Goal: Information Seeking & Learning: Learn about a topic

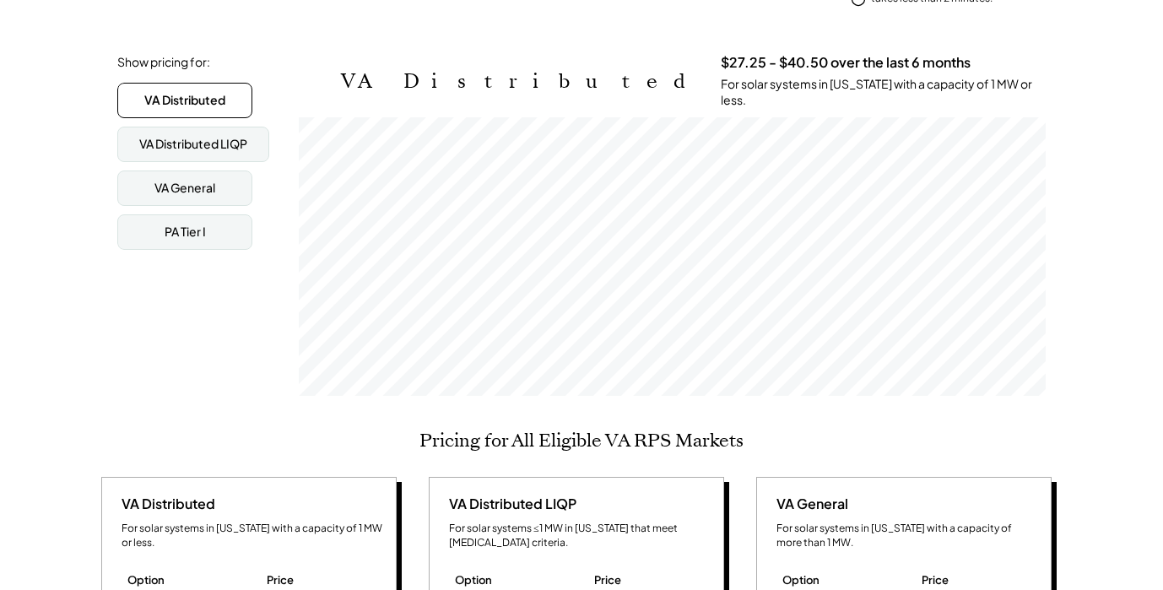
scroll to position [351, 0]
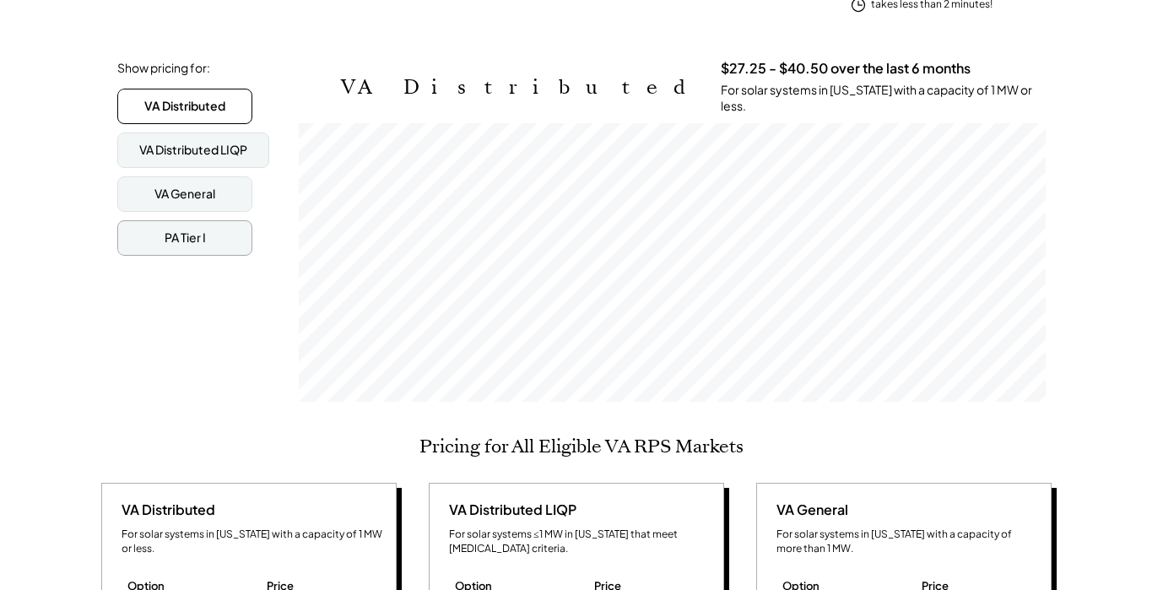
click at [225, 241] on div "PA Tier I" at bounding box center [184, 237] width 135 height 35
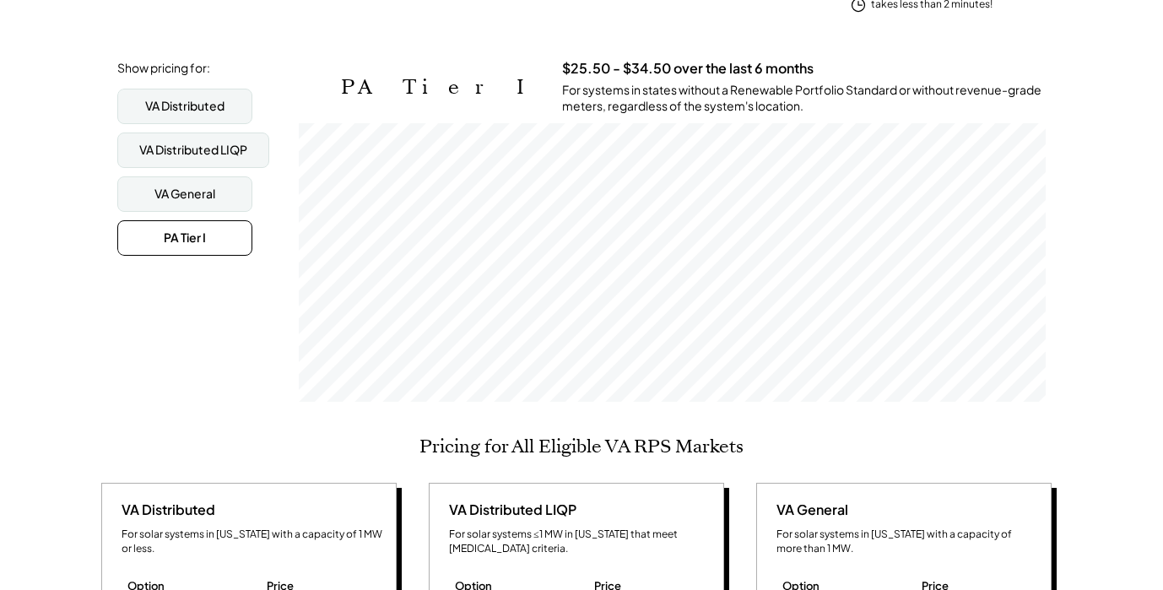
scroll to position [278, 747]
click at [199, 186] on div "VA General" at bounding box center [184, 194] width 61 height 17
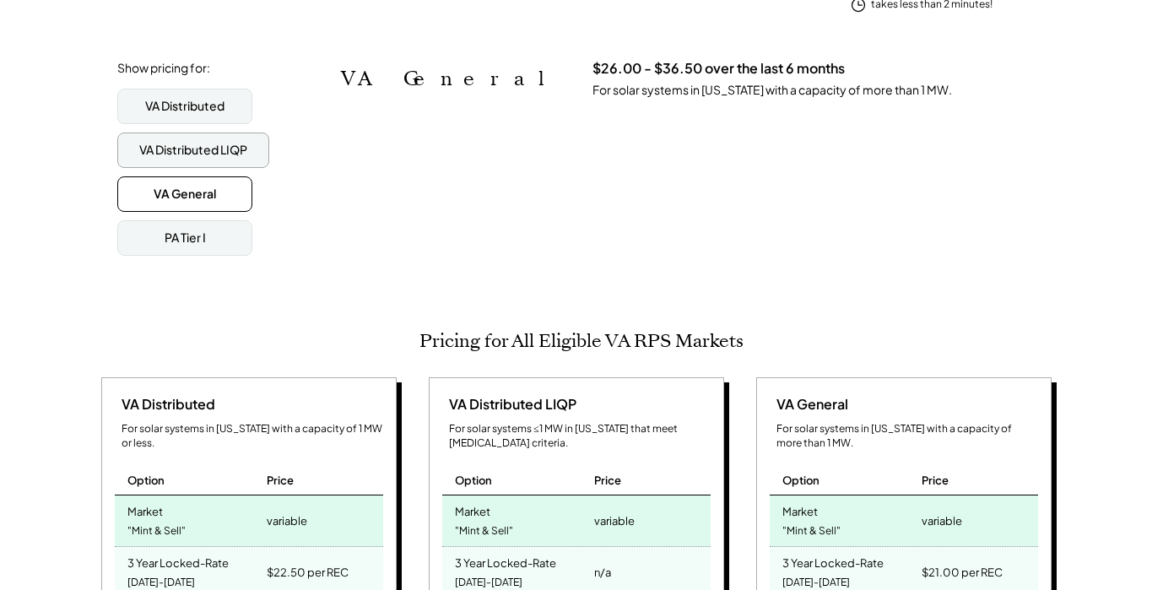
click at [190, 142] on div "VA Distributed LIQP" at bounding box center [193, 150] width 108 height 17
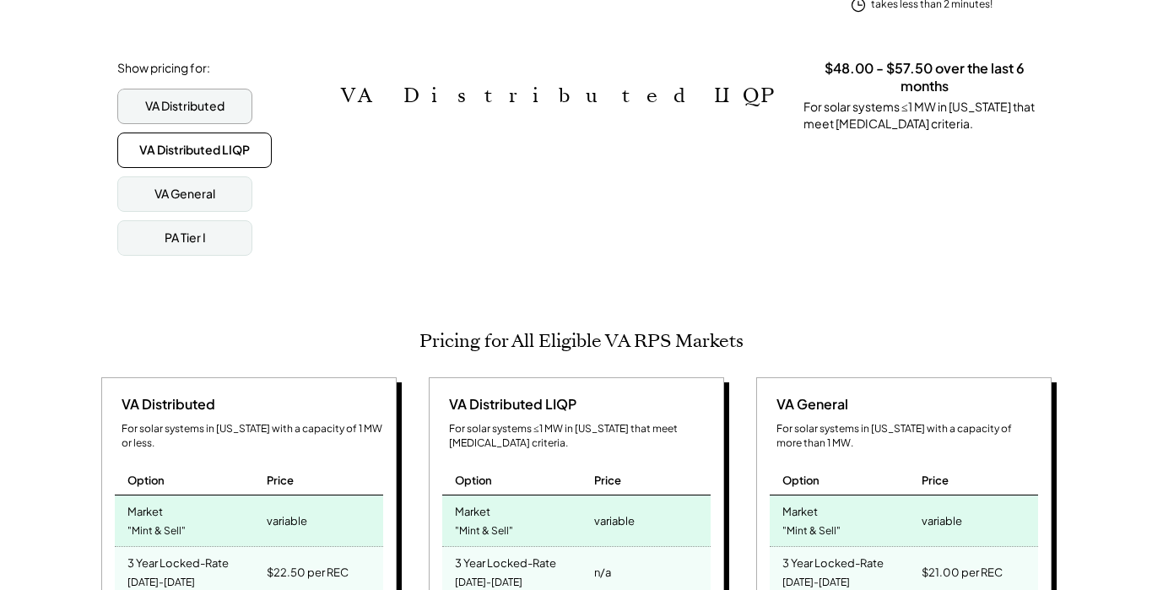
click at [190, 105] on div "VA Distributed" at bounding box center [184, 106] width 135 height 35
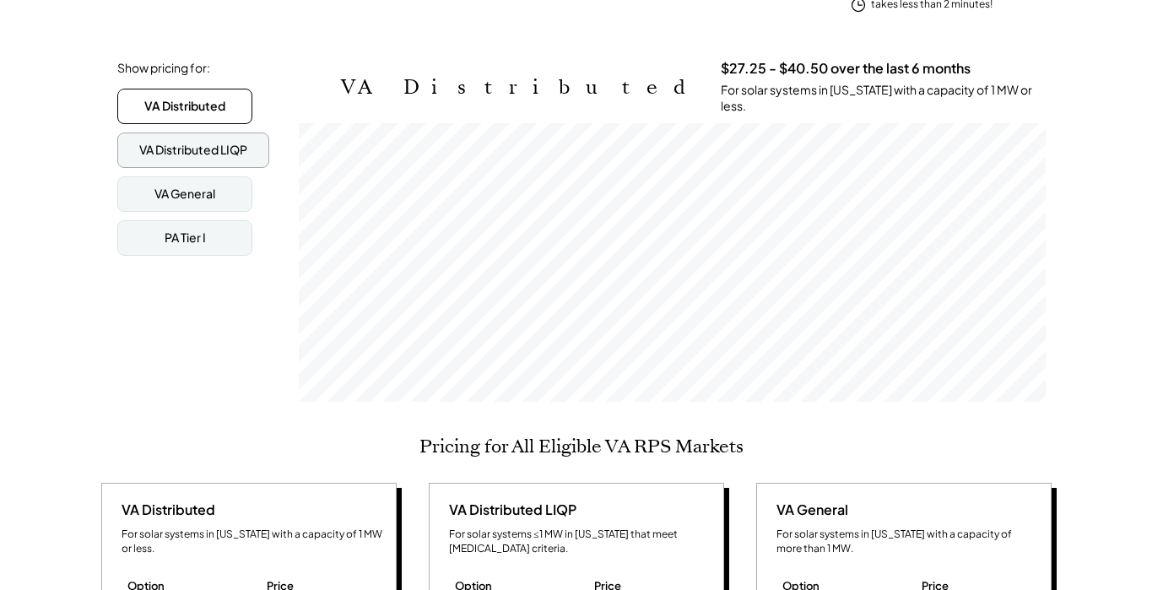
click at [212, 148] on div "VA Distributed LIQP" at bounding box center [193, 150] width 108 height 17
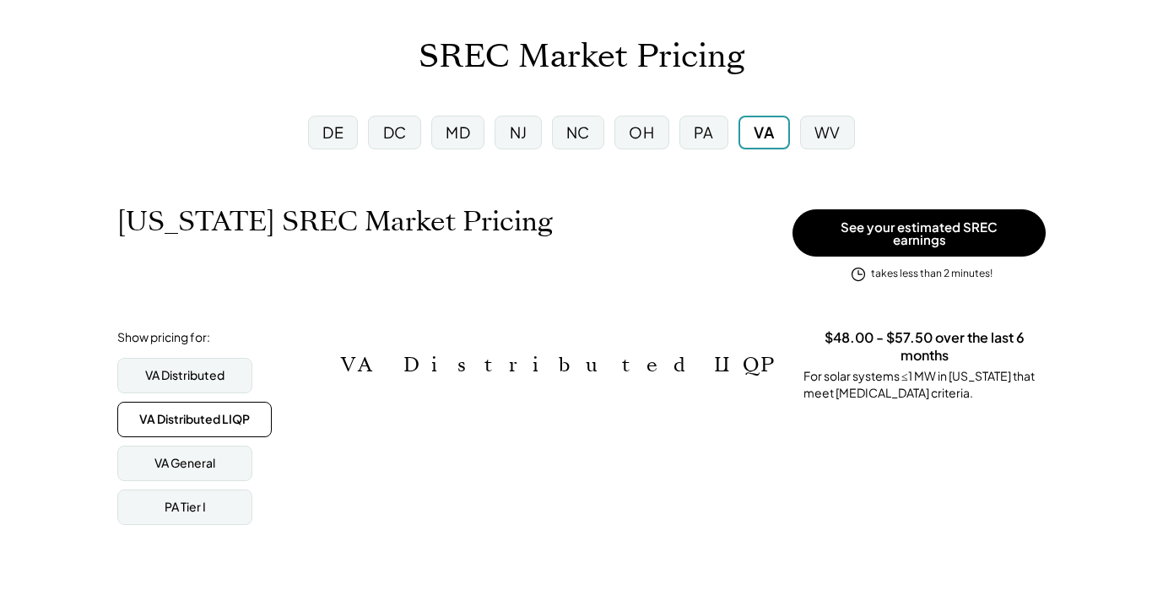
scroll to position [0, 0]
